Goal: Check status: Check status

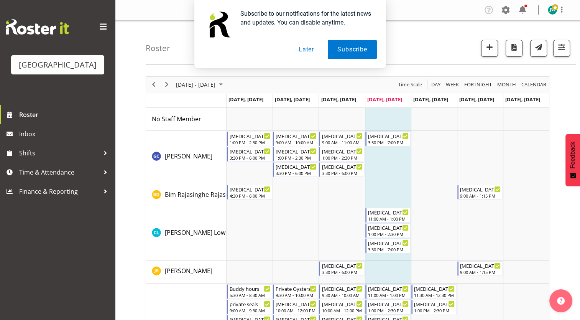
click at [305, 48] on button "Later" at bounding box center [306, 49] width 35 height 19
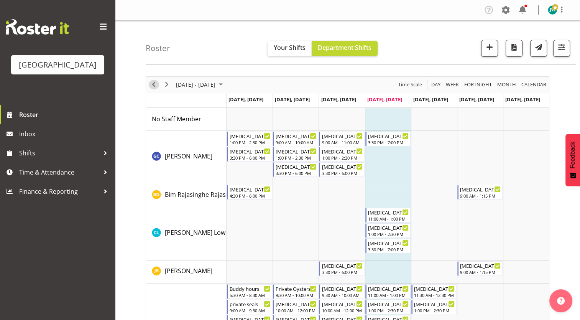
click at [156, 84] on span "Previous" at bounding box center [153, 85] width 9 height 10
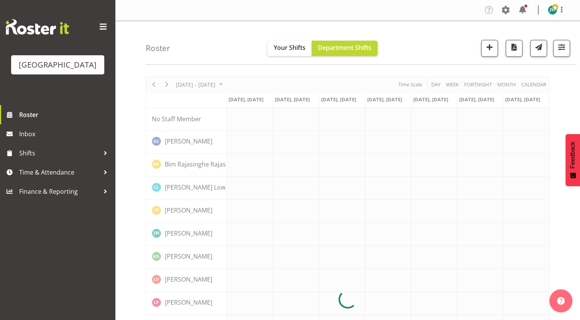
click at [156, 84] on div at bounding box center [348, 299] width 404 height 446
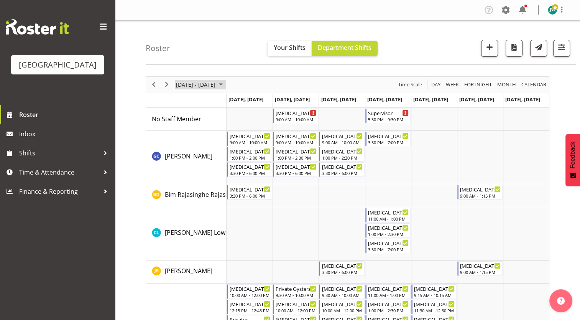
click at [226, 84] on span "September 2025" at bounding box center [220, 85] width 9 height 10
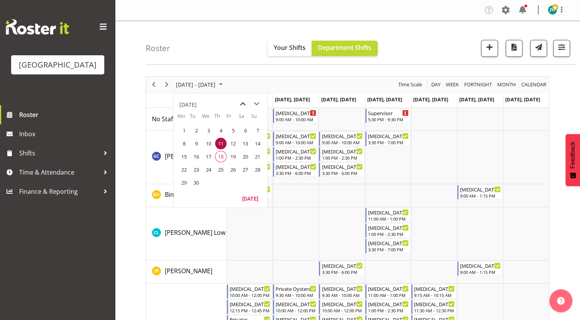
click at [243, 102] on span "previous month" at bounding box center [242, 104] width 13 height 14
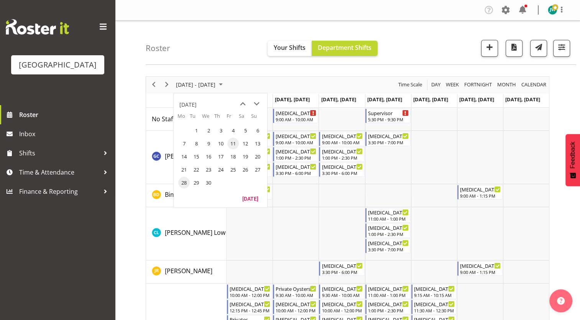
click at [185, 182] on span "28" at bounding box center [184, 183] width 12 height 12
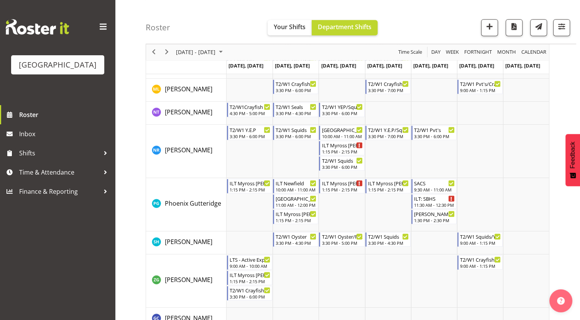
scroll to position [8, 0]
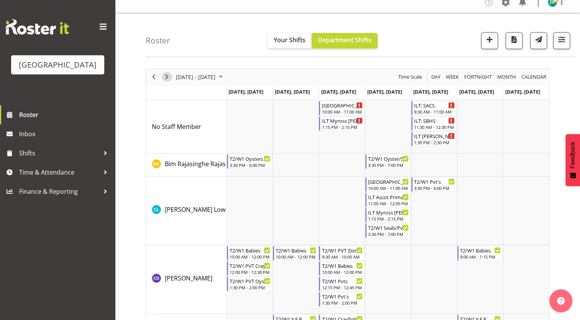
click at [165, 76] on span "Next" at bounding box center [166, 77] width 9 height 10
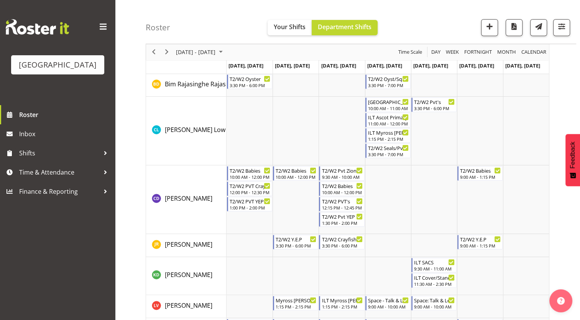
scroll to position [65, 0]
